Goal: Task Accomplishment & Management: Complete application form

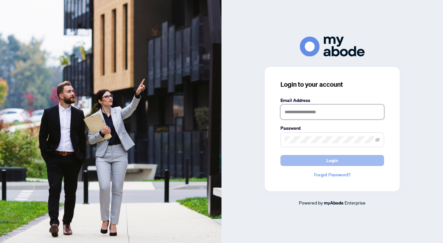
type input "**********"
click at [324, 159] on button "Login" at bounding box center [332, 160] width 104 height 11
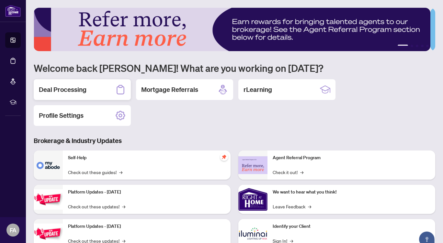
click at [95, 90] on div "Deal Processing" at bounding box center [82, 89] width 97 height 21
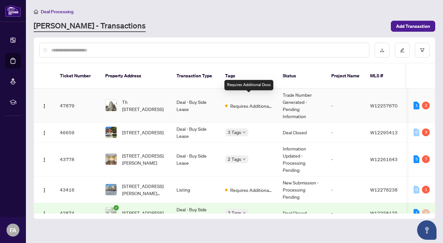
click at [249, 102] on span "Requires Additional Docs" at bounding box center [251, 105] width 42 height 7
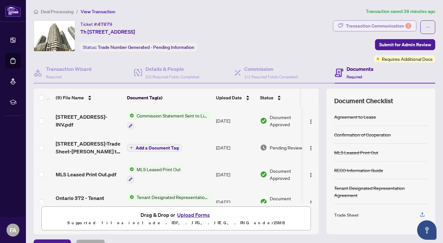
click at [378, 25] on div "Transaction Communication 2" at bounding box center [378, 26] width 65 height 10
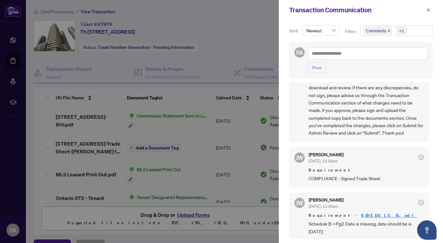
scroll to position [1, 0]
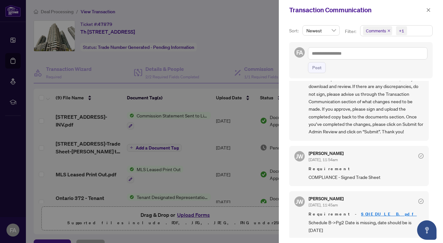
click at [259, 19] on div at bounding box center [221, 121] width 443 height 243
click at [428, 11] on icon "close" at bounding box center [429, 10] width 4 height 4
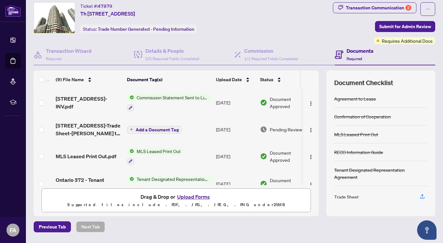
scroll to position [0, 0]
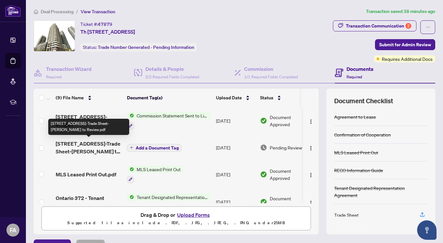
click at [117, 145] on span "[STREET_ADDRESS]-Trade Sheet-[PERSON_NAME] to Review.pdf" at bounding box center [89, 148] width 66 height 16
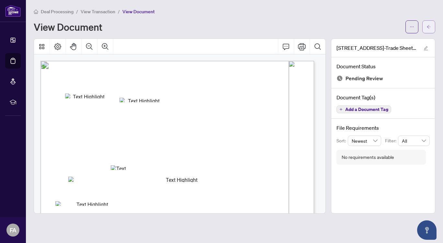
click at [430, 27] on icon "arrow-left" at bounding box center [428, 27] width 5 height 5
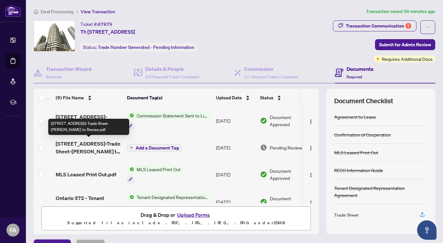
click at [106, 145] on span "[STREET_ADDRESS]-Trade Sheet-[PERSON_NAME] to Review.pdf" at bounding box center [89, 148] width 66 height 16
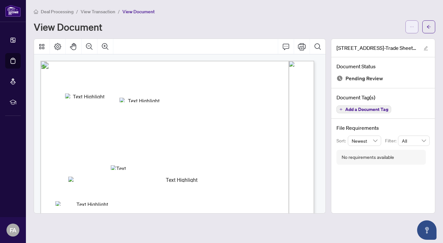
click at [410, 27] on icon "ellipsis" at bounding box center [411, 27] width 5 height 5
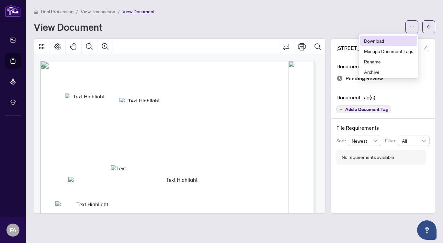
click at [374, 41] on span "Download" at bounding box center [388, 40] width 49 height 7
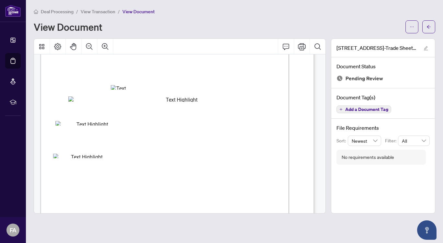
scroll to position [81, 0]
click at [429, 27] on icon "arrow-left" at bounding box center [428, 27] width 5 height 5
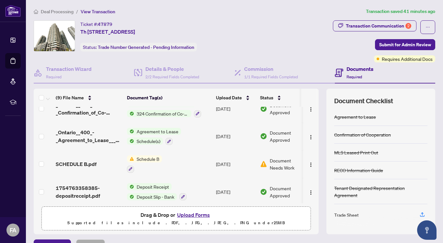
scroll to position [151, 0]
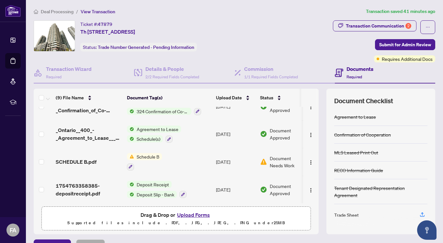
click at [113, 160] on div "SCHEDULE B.pdf" at bounding box center [89, 162] width 66 height 8
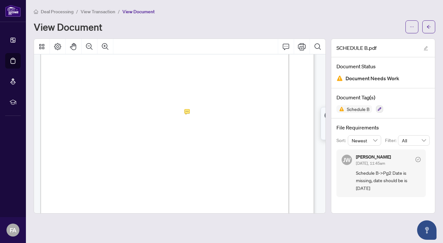
scroll to position [397, 0]
click at [410, 27] on icon "ellipsis" at bounding box center [411, 27] width 5 height 5
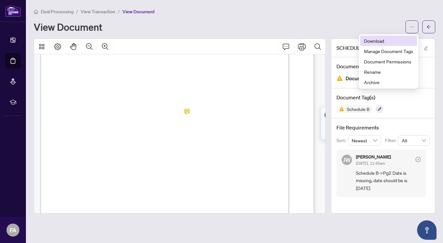
click at [373, 41] on span "Download" at bounding box center [388, 40] width 49 height 7
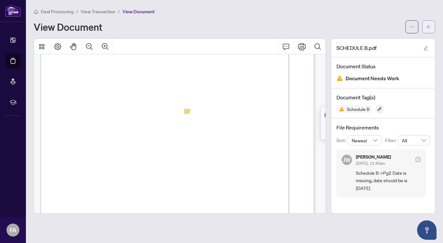
click at [427, 29] on icon "arrow-left" at bounding box center [428, 27] width 5 height 5
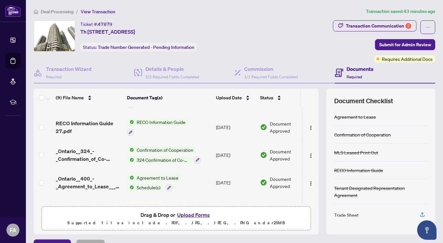
scroll to position [103, 0]
click at [188, 213] on button "Upload Forms" at bounding box center [193, 215] width 37 height 8
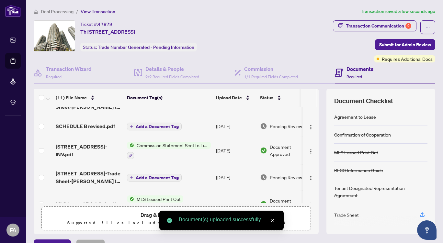
scroll to position [0, 0]
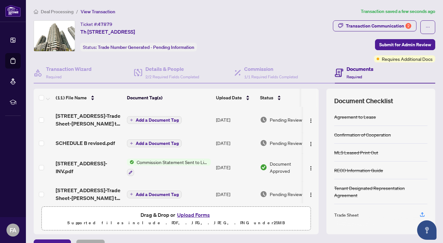
click at [159, 120] on span "Add a Document Tag" at bounding box center [157, 120] width 43 height 5
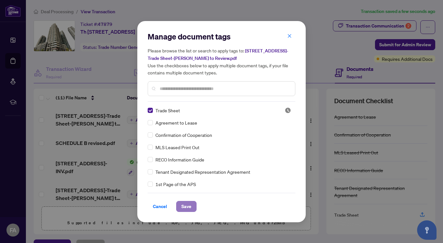
click at [185, 204] on span "Save" at bounding box center [186, 206] width 10 height 10
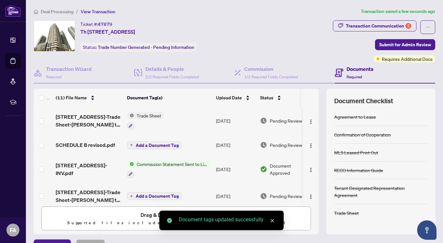
click at [156, 143] on span "Add a Document Tag" at bounding box center [157, 145] width 43 height 5
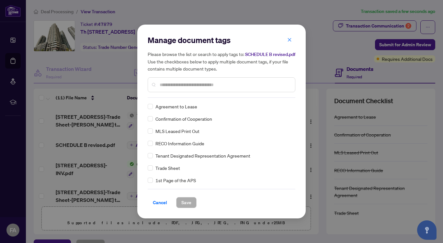
click at [182, 88] on input "text" at bounding box center [225, 84] width 130 height 7
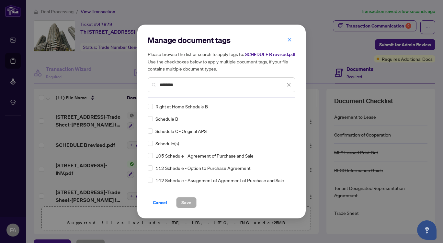
type input "********"
click at [185, 206] on span "Save" at bounding box center [186, 202] width 10 height 10
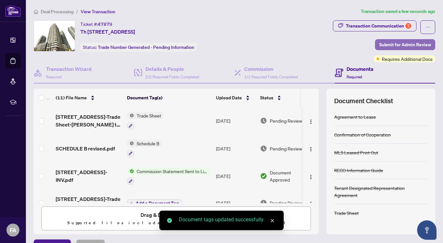
click at [394, 44] on span "Submit for Admin Review" at bounding box center [405, 44] width 52 height 10
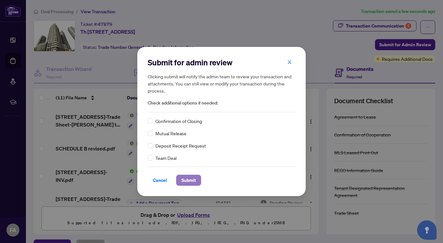
click at [187, 178] on span "Submit" at bounding box center [188, 180] width 15 height 10
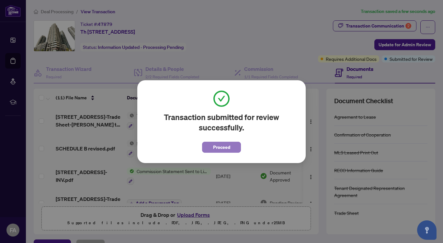
click at [224, 146] on span "Proceed" at bounding box center [221, 147] width 17 height 10
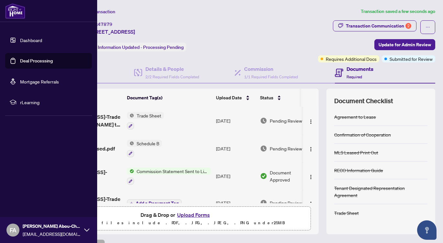
click at [35, 58] on link "Deal Processing" at bounding box center [36, 61] width 33 height 6
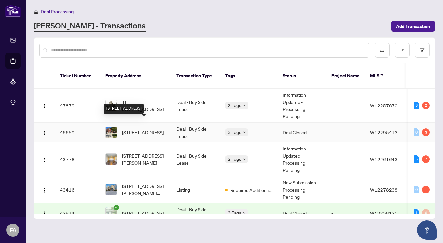
click at [160, 129] on span "[STREET_ADDRESS]" at bounding box center [142, 132] width 41 height 7
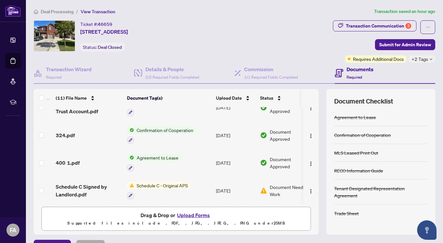
scroll to position [38, 0]
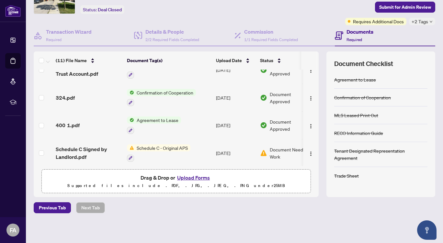
click at [188, 177] on button "Upload Forms" at bounding box center [193, 177] width 37 height 8
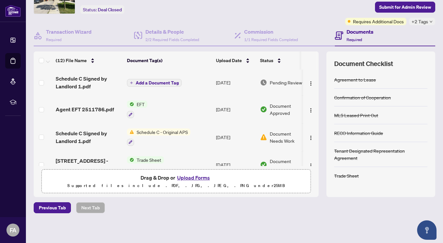
scroll to position [0, 0]
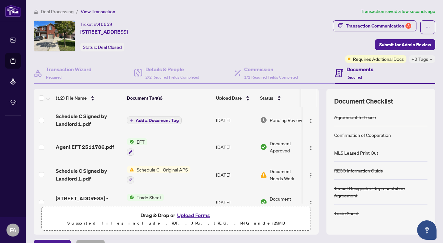
click at [155, 119] on span "Add a Document Tag" at bounding box center [157, 120] width 43 height 5
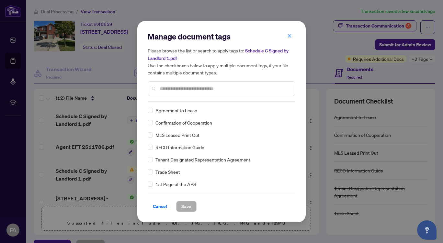
click at [195, 88] on input "text" at bounding box center [225, 88] width 130 height 7
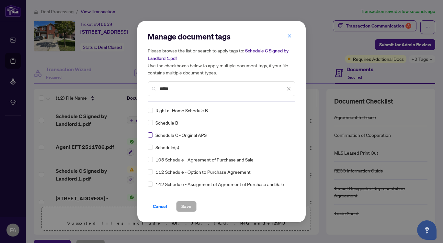
type input "*****"
click at [185, 206] on span "Save" at bounding box center [186, 206] width 10 height 10
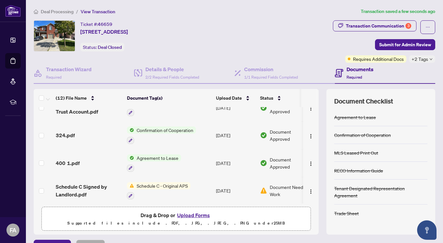
scroll to position [38, 0]
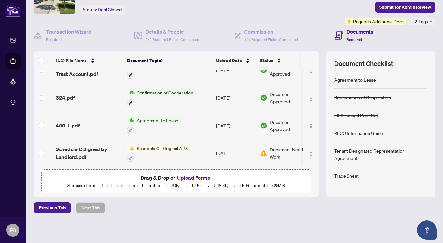
click at [191, 176] on button "Upload Forms" at bounding box center [193, 177] width 37 height 8
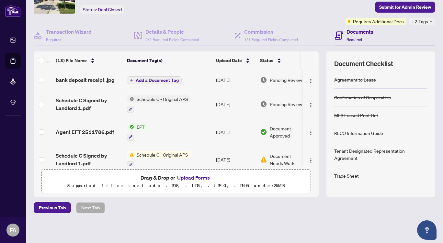
scroll to position [0, 0]
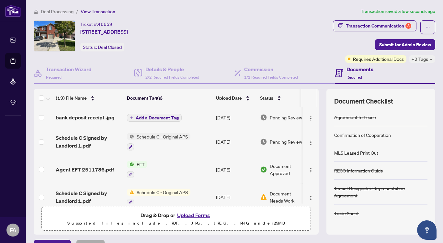
click at [155, 116] on span "Add a Document Tag" at bounding box center [157, 118] width 43 height 5
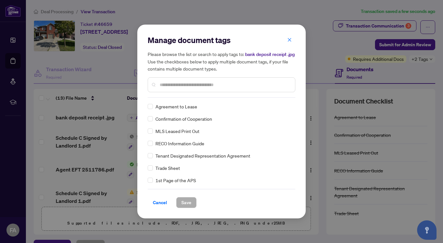
click at [185, 85] on input "text" at bounding box center [225, 84] width 130 height 7
type input "****"
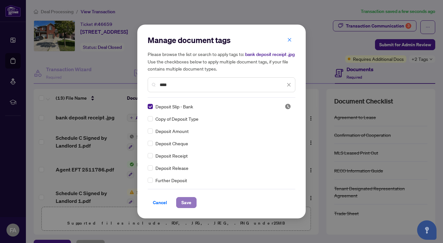
click at [188, 201] on span "Save" at bounding box center [186, 202] width 10 height 10
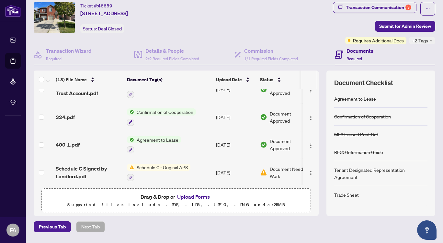
scroll to position [19, 0]
click at [398, 24] on span "Submit for Admin Review" at bounding box center [405, 26] width 52 height 10
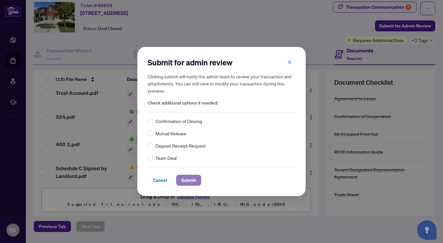
click at [191, 179] on span "Submit" at bounding box center [188, 180] width 15 height 10
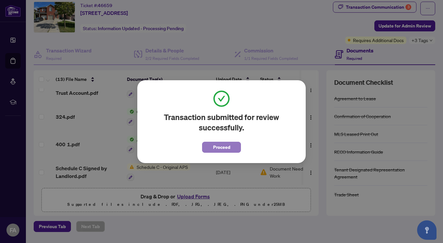
click at [221, 145] on span "Proceed" at bounding box center [221, 147] width 17 height 10
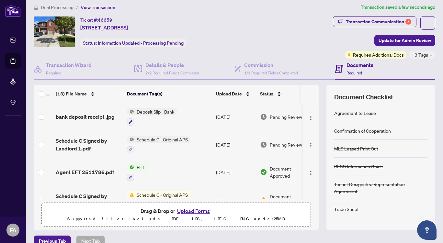
scroll to position [27, 0]
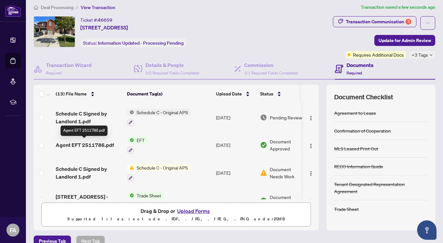
click at [106, 145] on span "Agent EFT 2511786.pdf" at bounding box center [85, 145] width 58 height 8
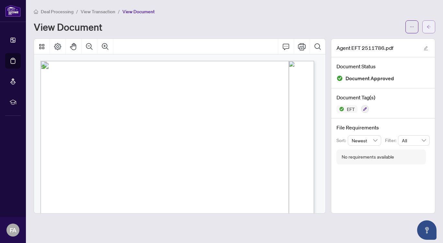
click at [428, 28] on icon "arrow-left" at bounding box center [429, 27] width 4 height 4
